Goal: Transaction & Acquisition: Book appointment/travel/reservation

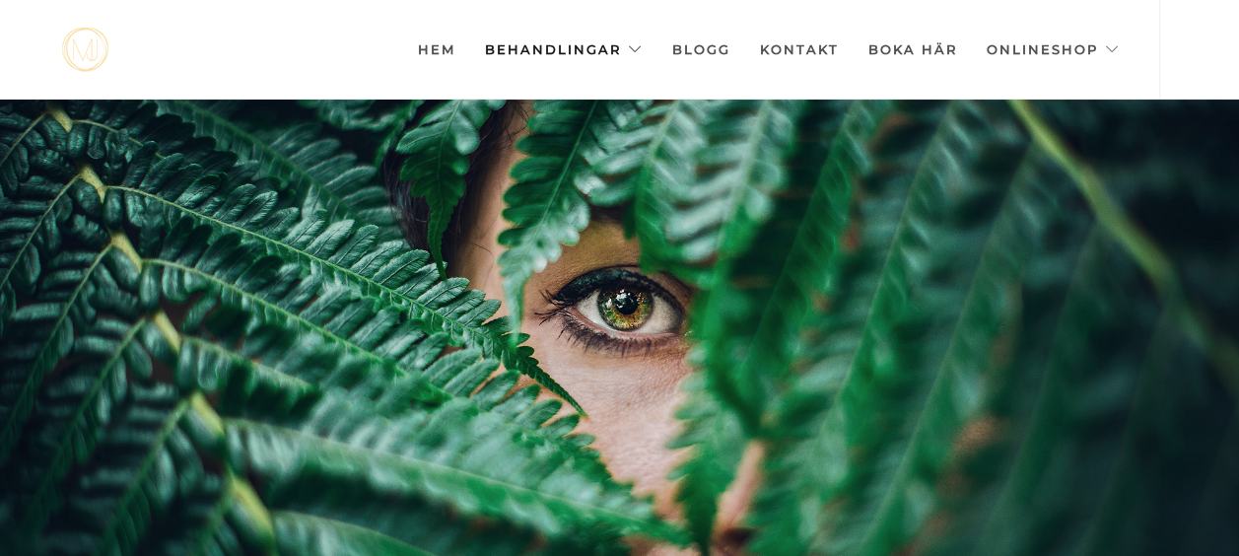
click at [570, 43] on link "Behandlingar" at bounding box center [564, 49] width 158 height 99
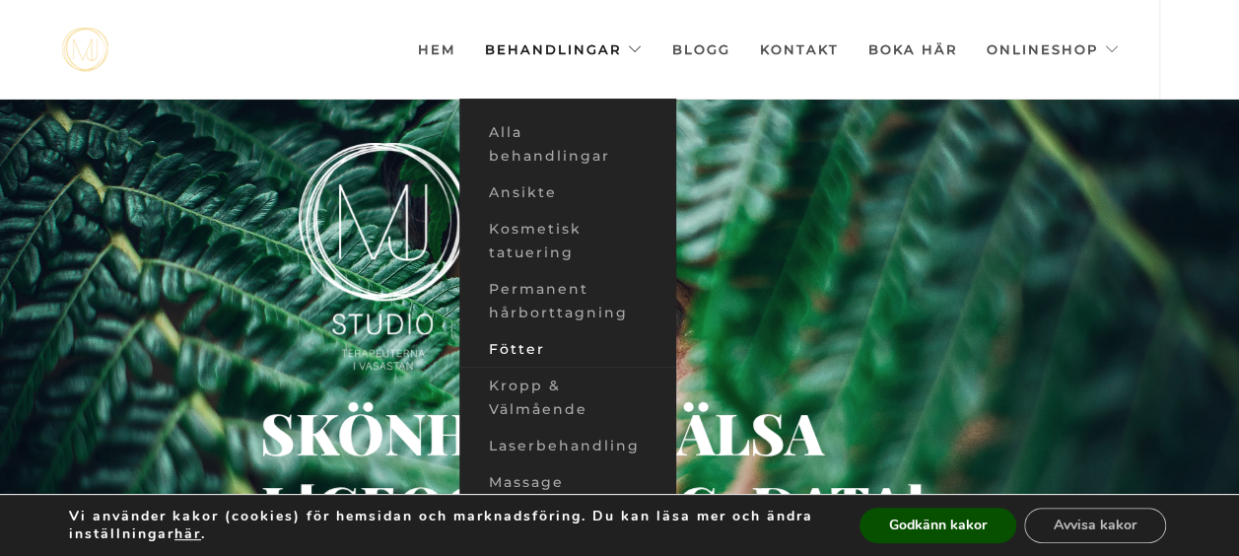
click at [527, 345] on link "Fötter" at bounding box center [567, 349] width 217 height 36
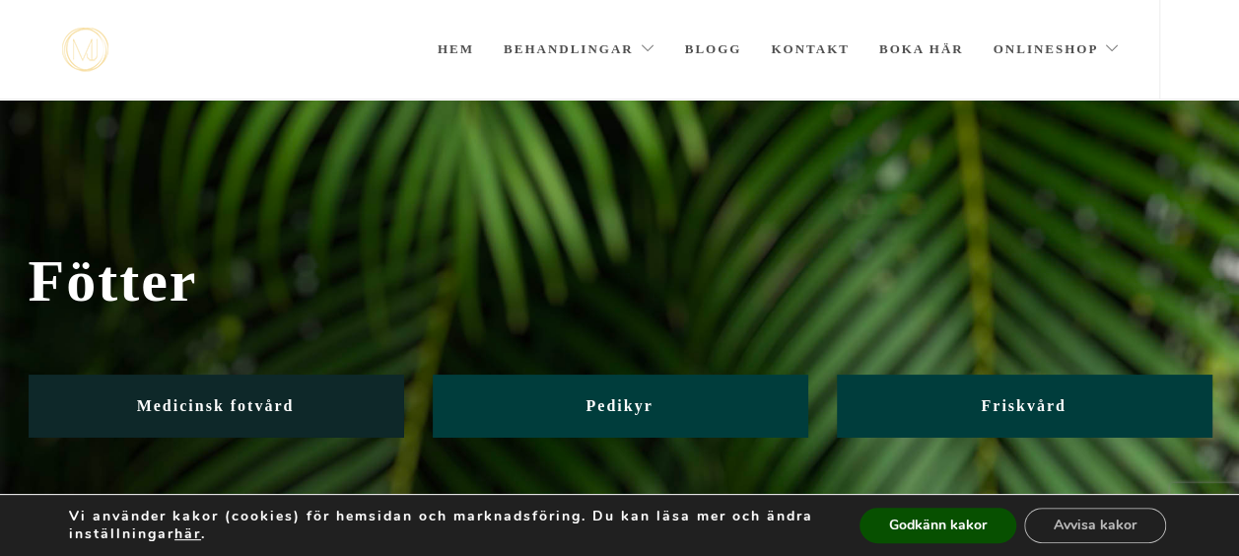
click at [317, 407] on link "Medicinsk fotvård" at bounding box center [216, 406] width 375 height 62
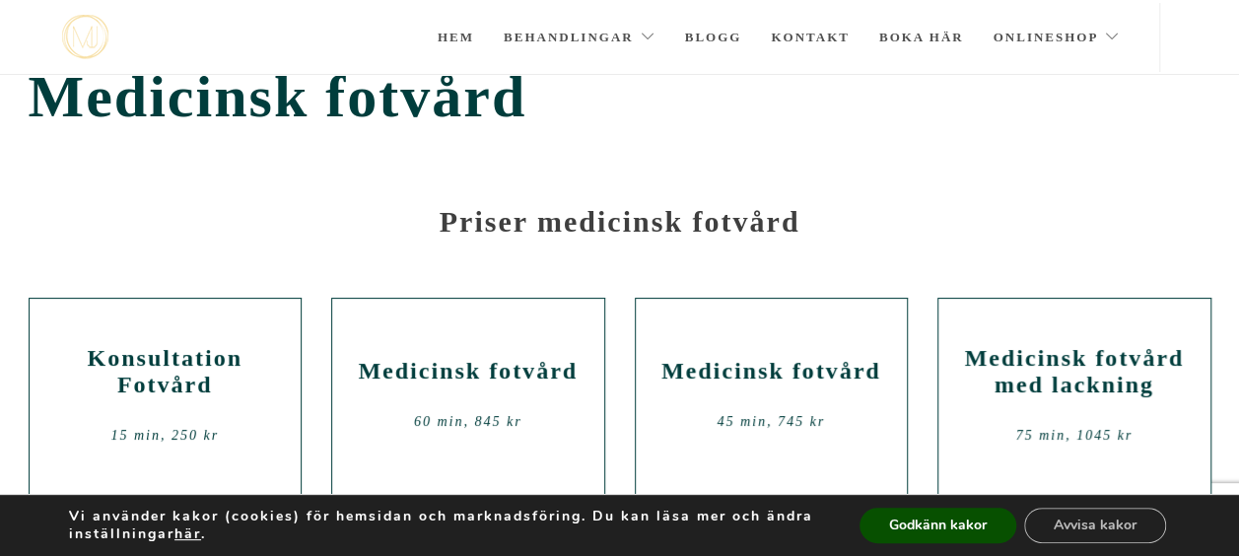
scroll to position [18, 0]
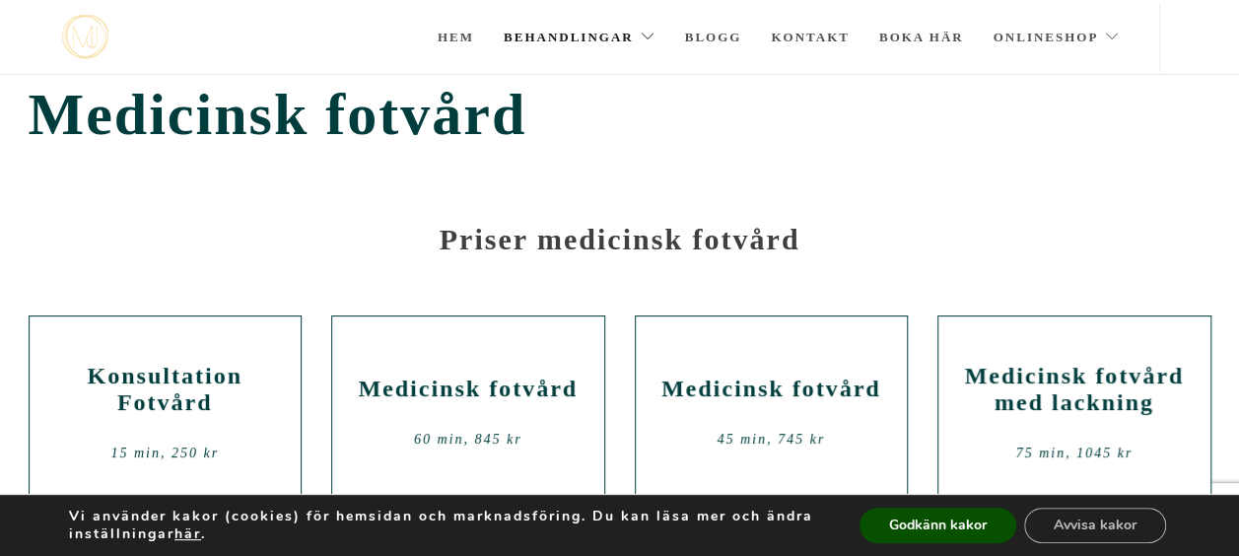
click at [570, 32] on link "Behandlingar" at bounding box center [580, 37] width 152 height 69
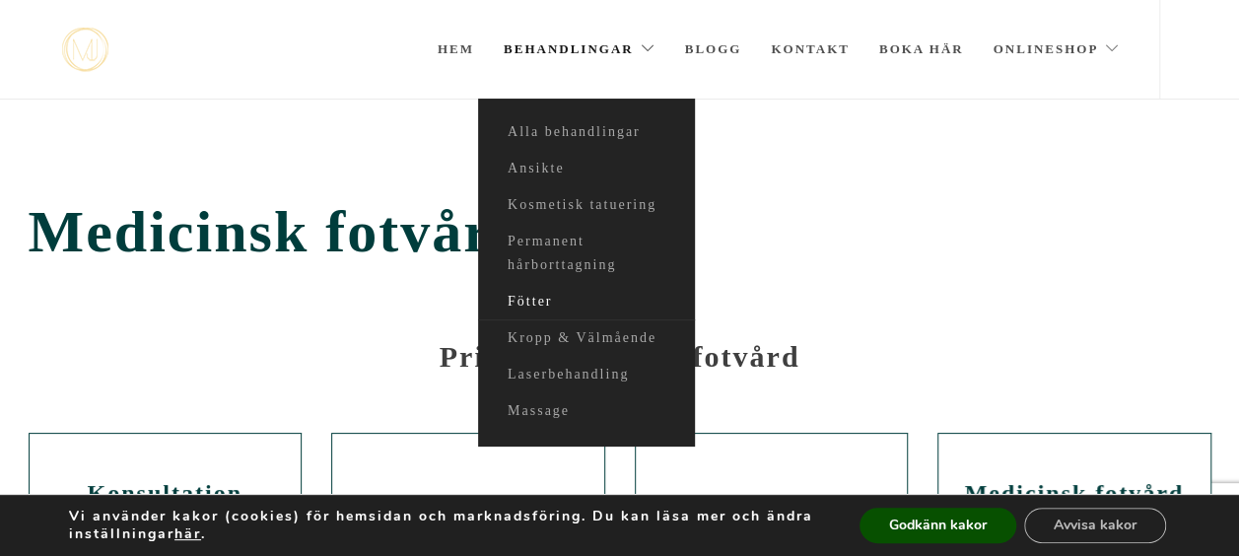
click at [535, 302] on link "Fötter" at bounding box center [586, 302] width 217 height 36
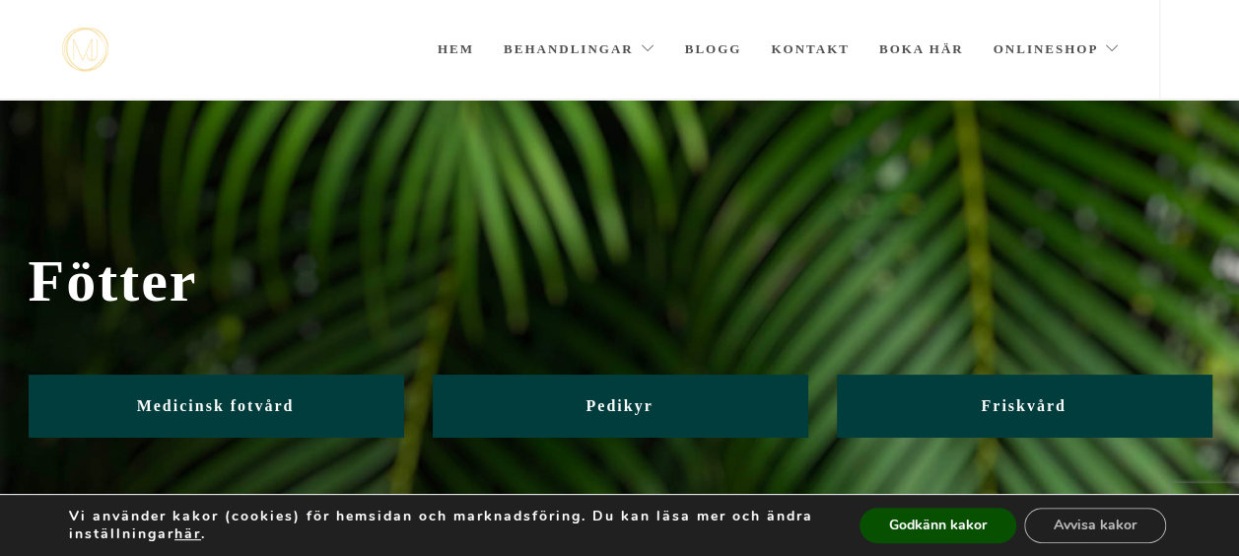
click at [1096, 313] on span "Fötter" at bounding box center [620, 281] width 1183 height 68
click at [938, 537] on button "Godkänn kakor" at bounding box center [937, 525] width 157 height 35
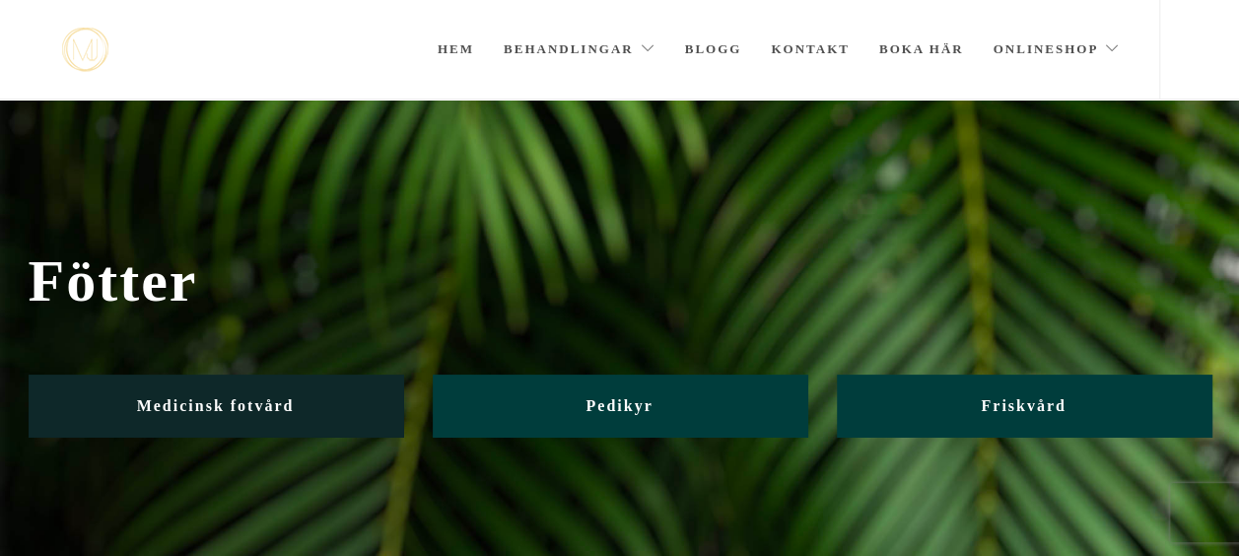
click at [238, 410] on span "Medicinsk fotvård" at bounding box center [216, 405] width 158 height 17
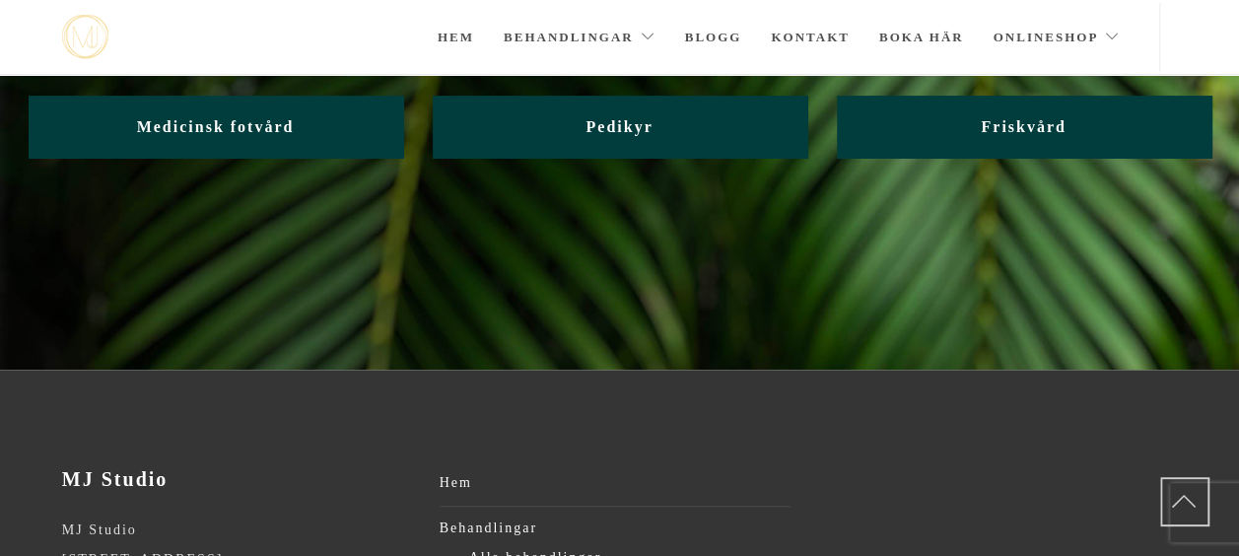
scroll to position [178, 0]
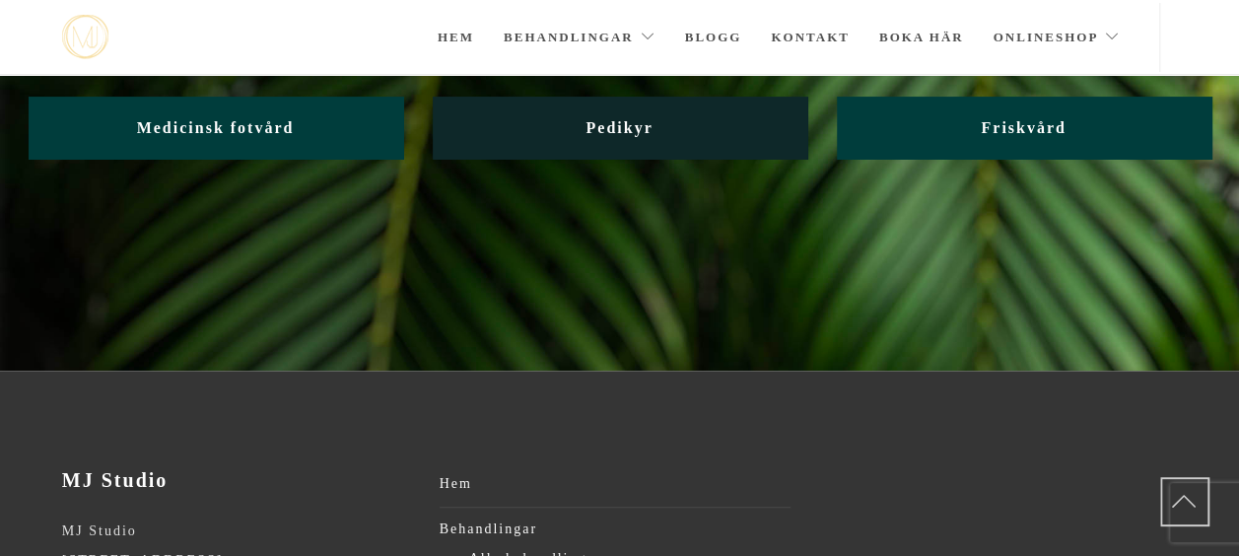
click at [690, 122] on link "Pedikyr" at bounding box center [620, 128] width 375 height 62
click at [610, 120] on span "Pedikyr" at bounding box center [618, 127] width 67 height 17
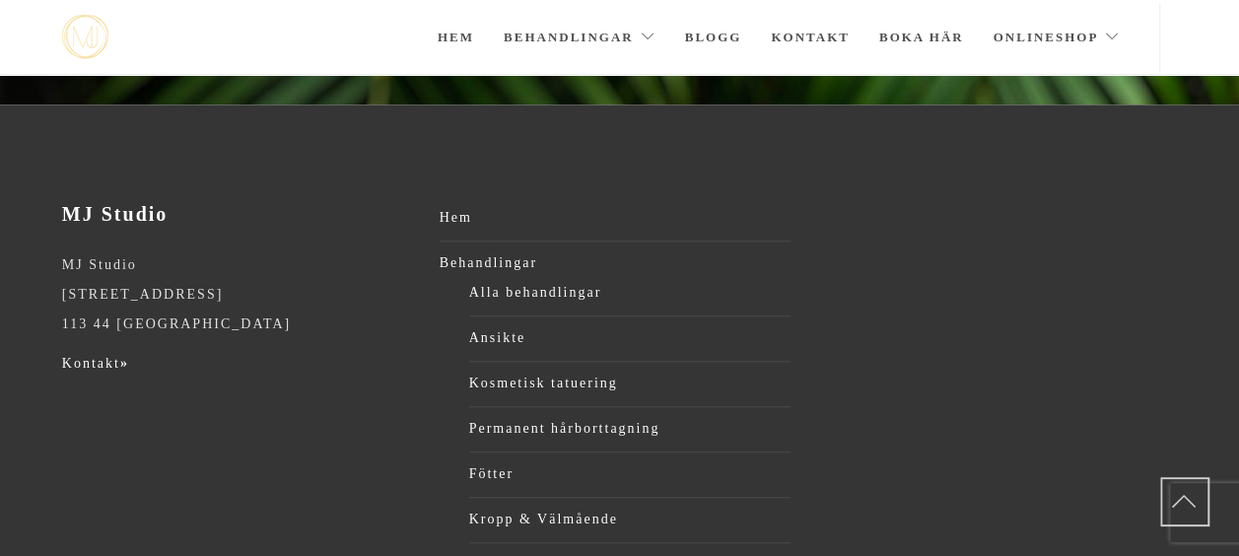
scroll to position [453, 0]
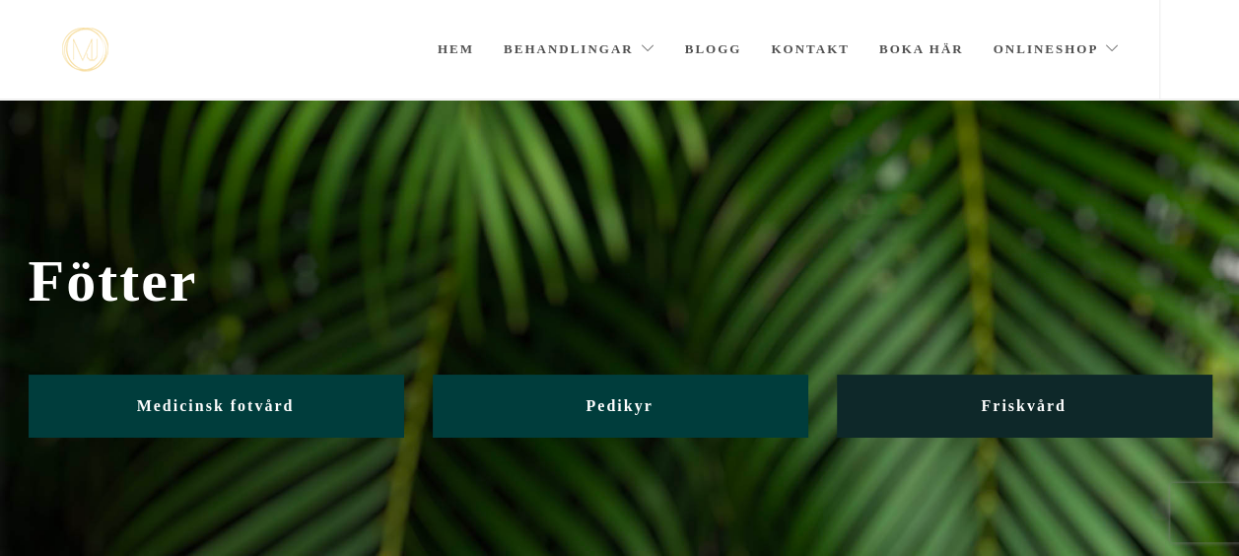
click at [1018, 408] on span "Friskvård" at bounding box center [1023, 405] width 85 height 17
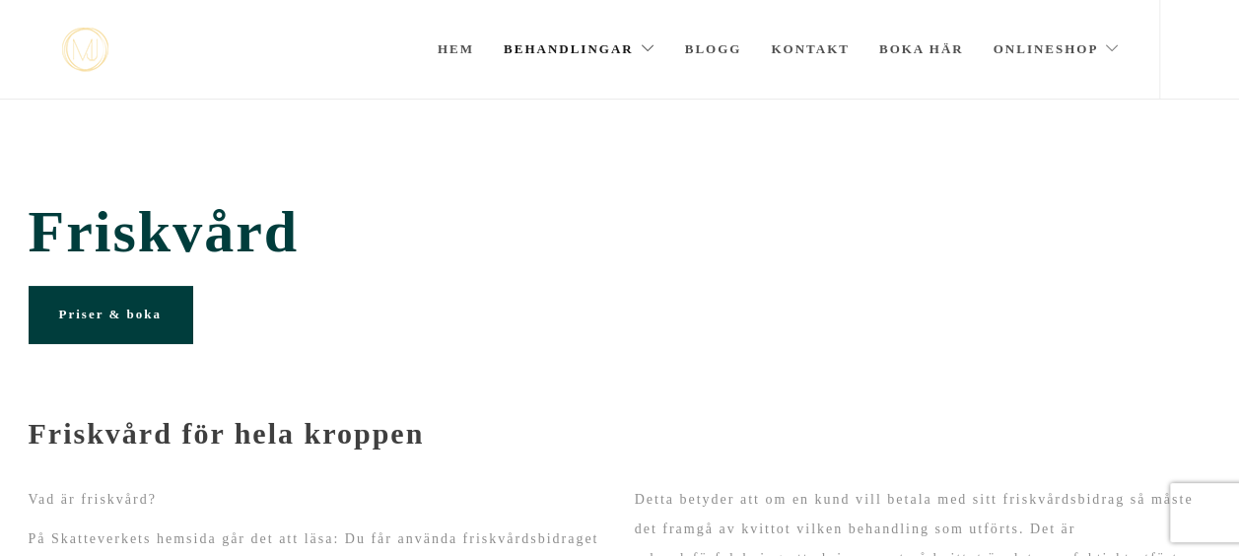
click at [570, 43] on link "Behandlingar" at bounding box center [580, 49] width 152 height 99
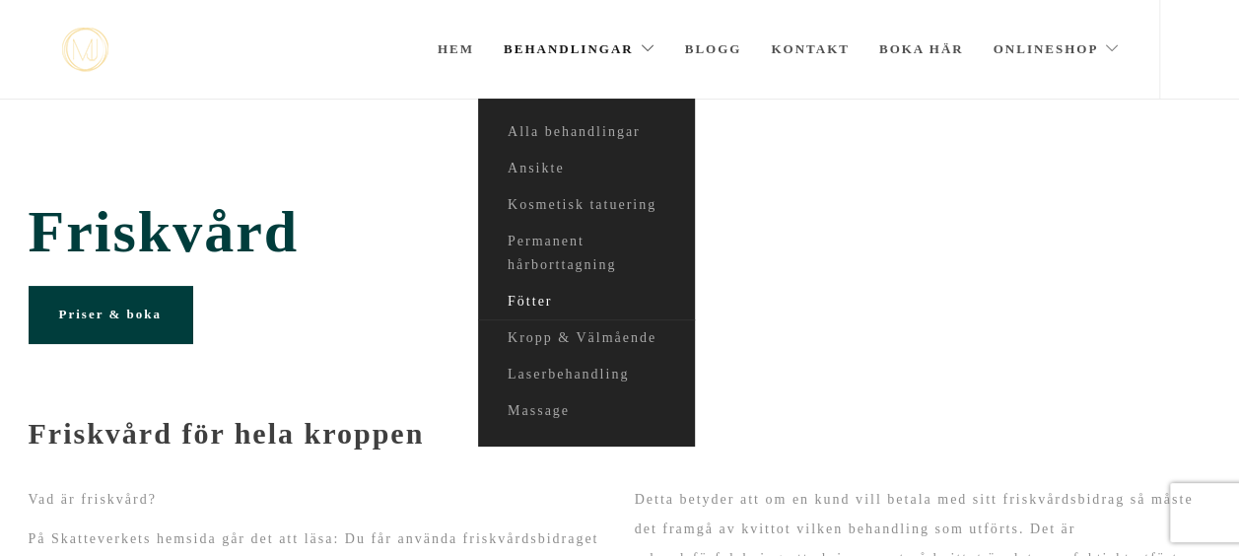
click at [536, 305] on link "Fötter" at bounding box center [586, 302] width 217 height 36
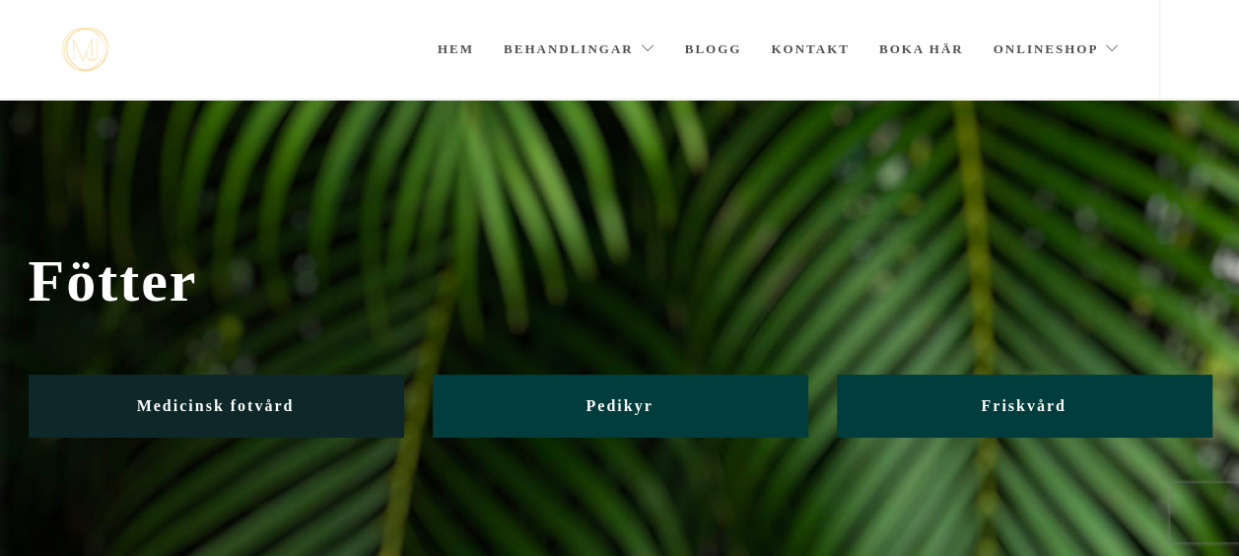
click at [350, 394] on link "Medicinsk fotvård" at bounding box center [216, 406] width 375 height 62
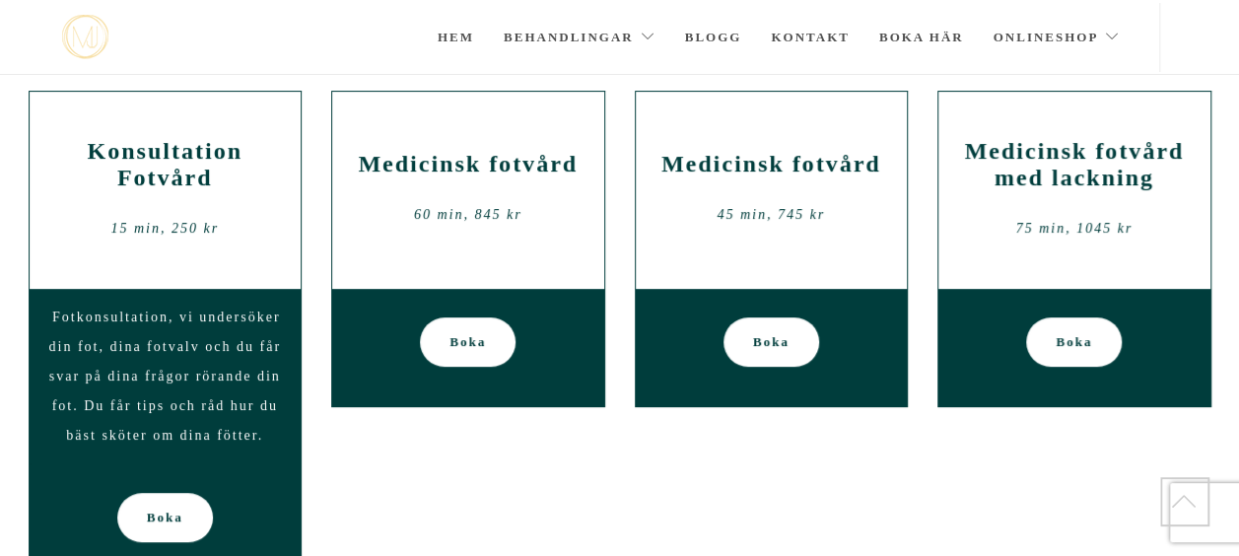
scroll to position [243, 0]
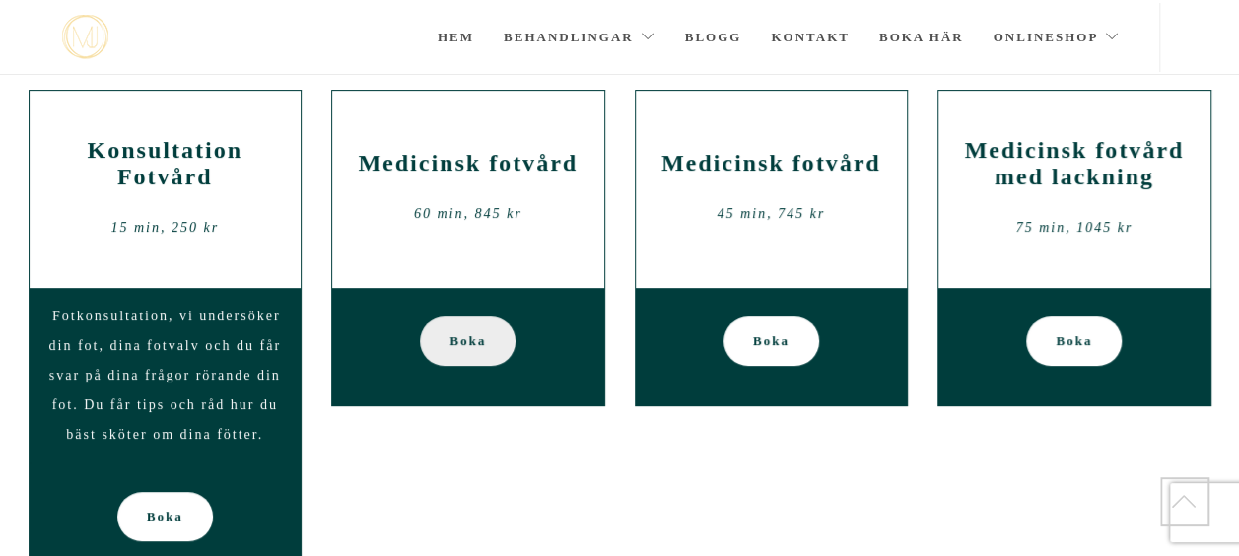
click at [472, 332] on span "Boka" at bounding box center [467, 340] width 36 height 49
